Goal: Task Accomplishment & Management: Manage account settings

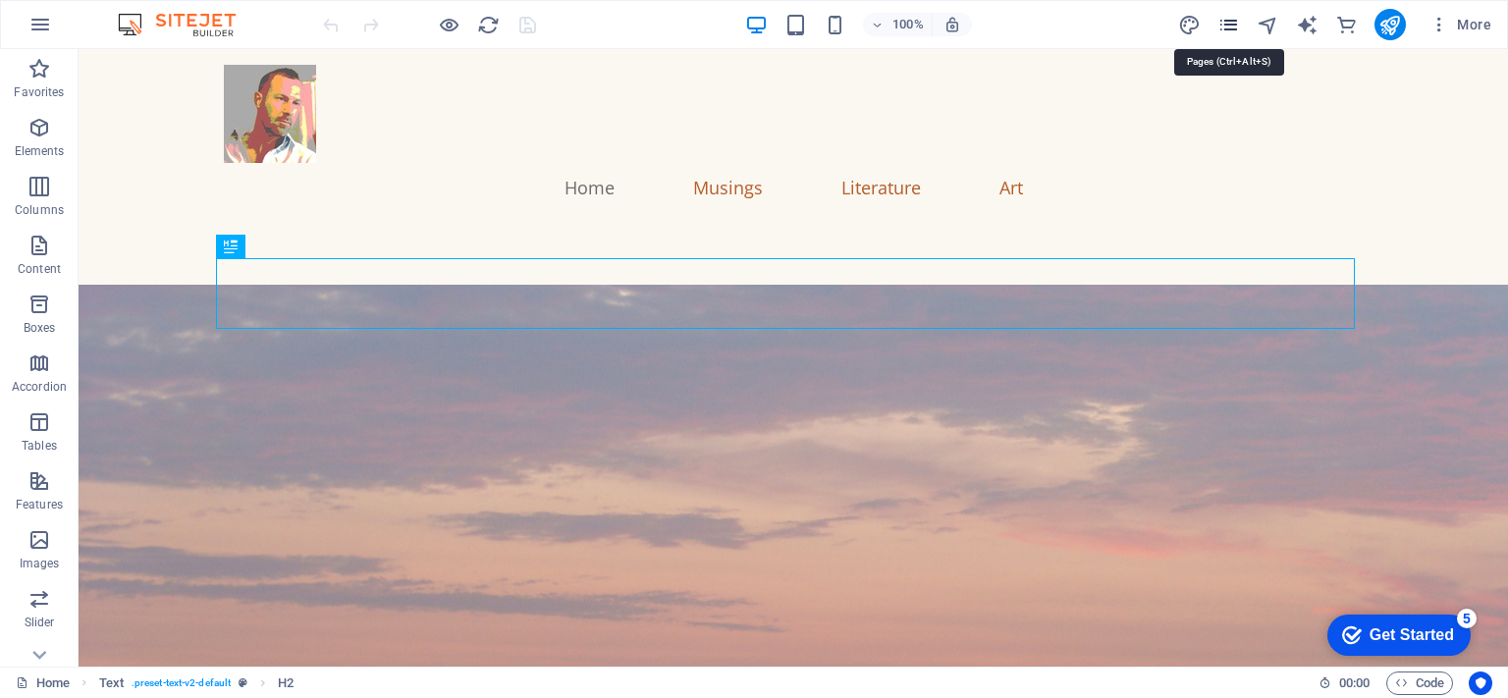
click at [1224, 19] on icon "pages" at bounding box center [1228, 25] width 23 height 23
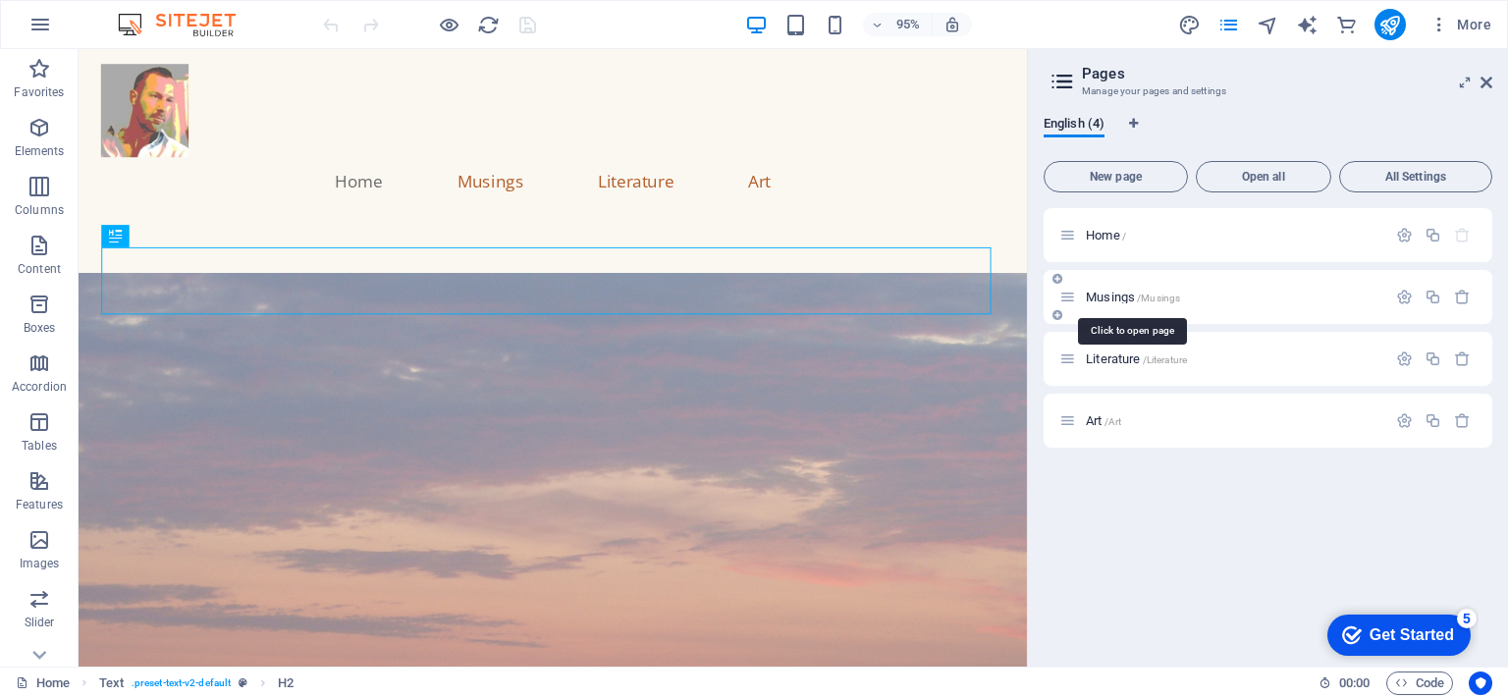
click at [1127, 294] on span "Musings /Musings" at bounding box center [1133, 297] width 94 height 15
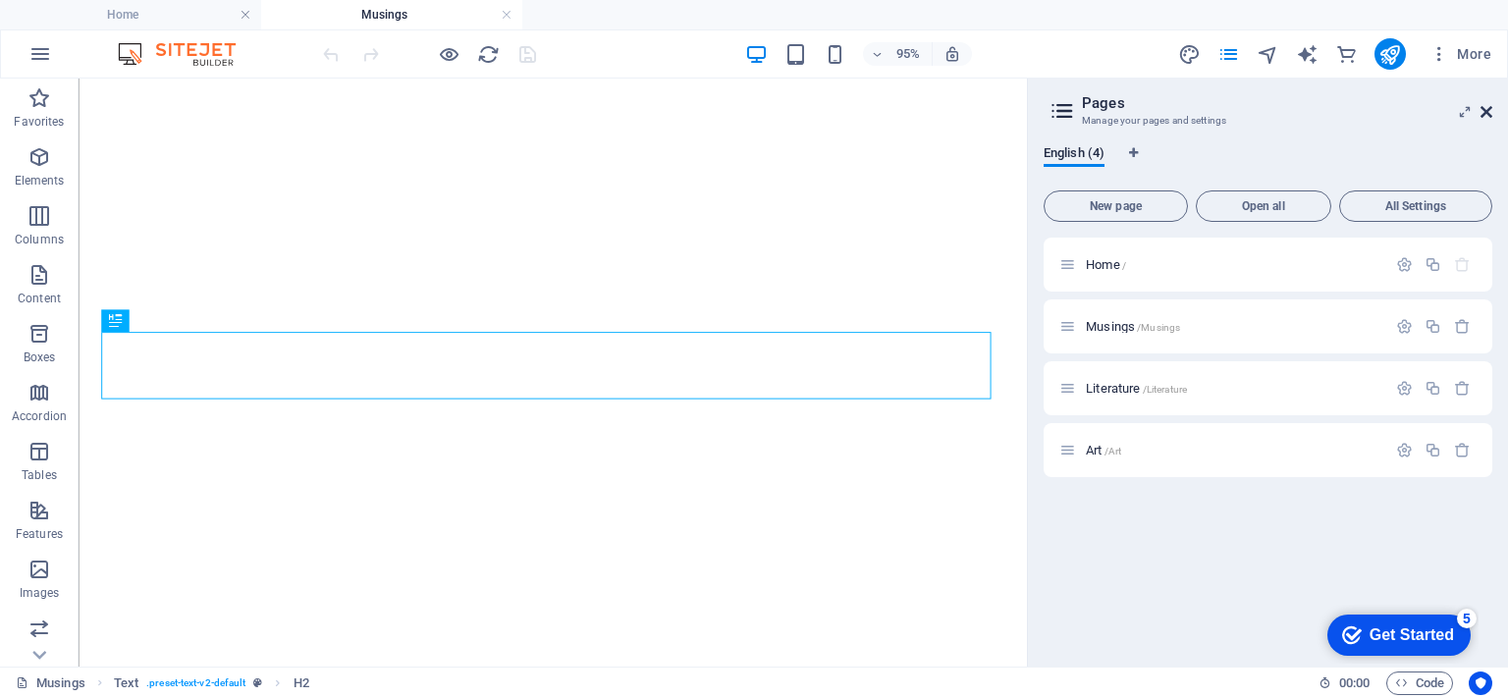
click at [1486, 108] on icon at bounding box center [1486, 112] width 12 height 16
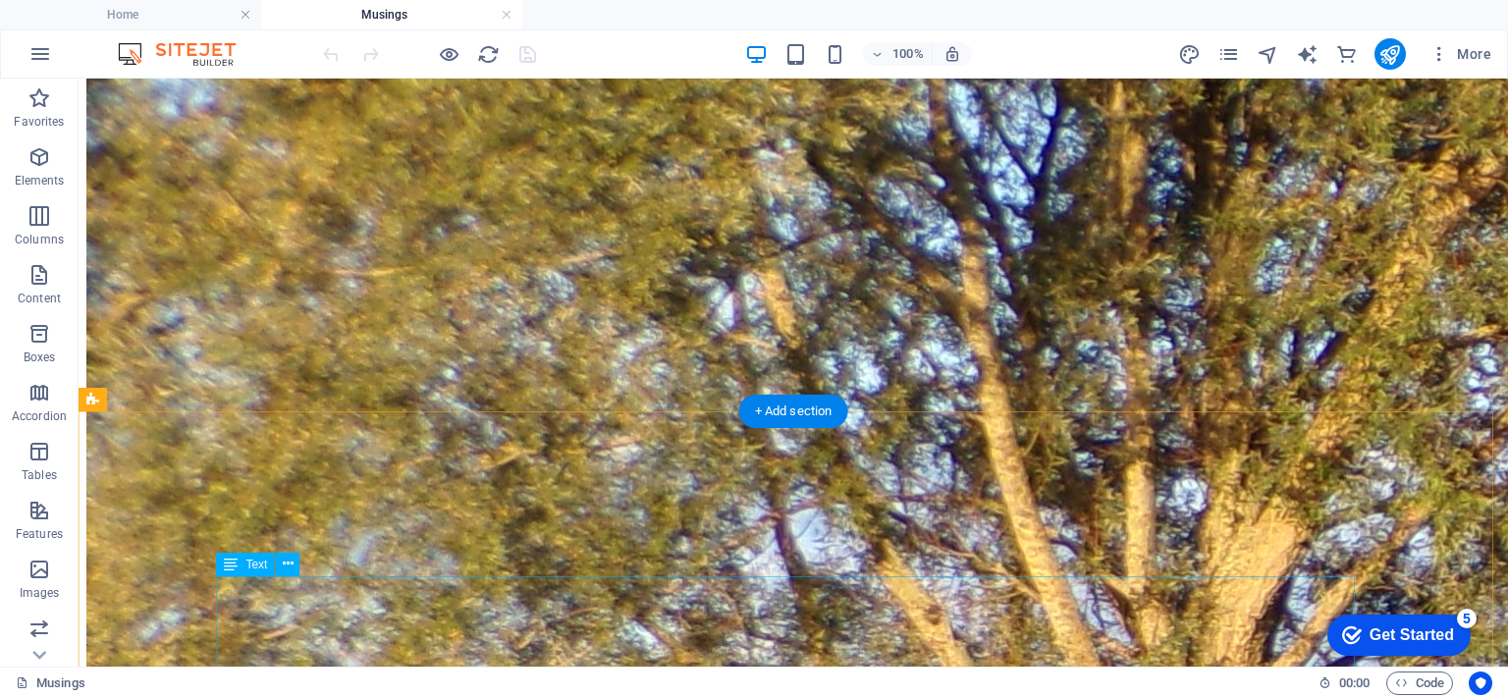
scroll to position [12646, 0]
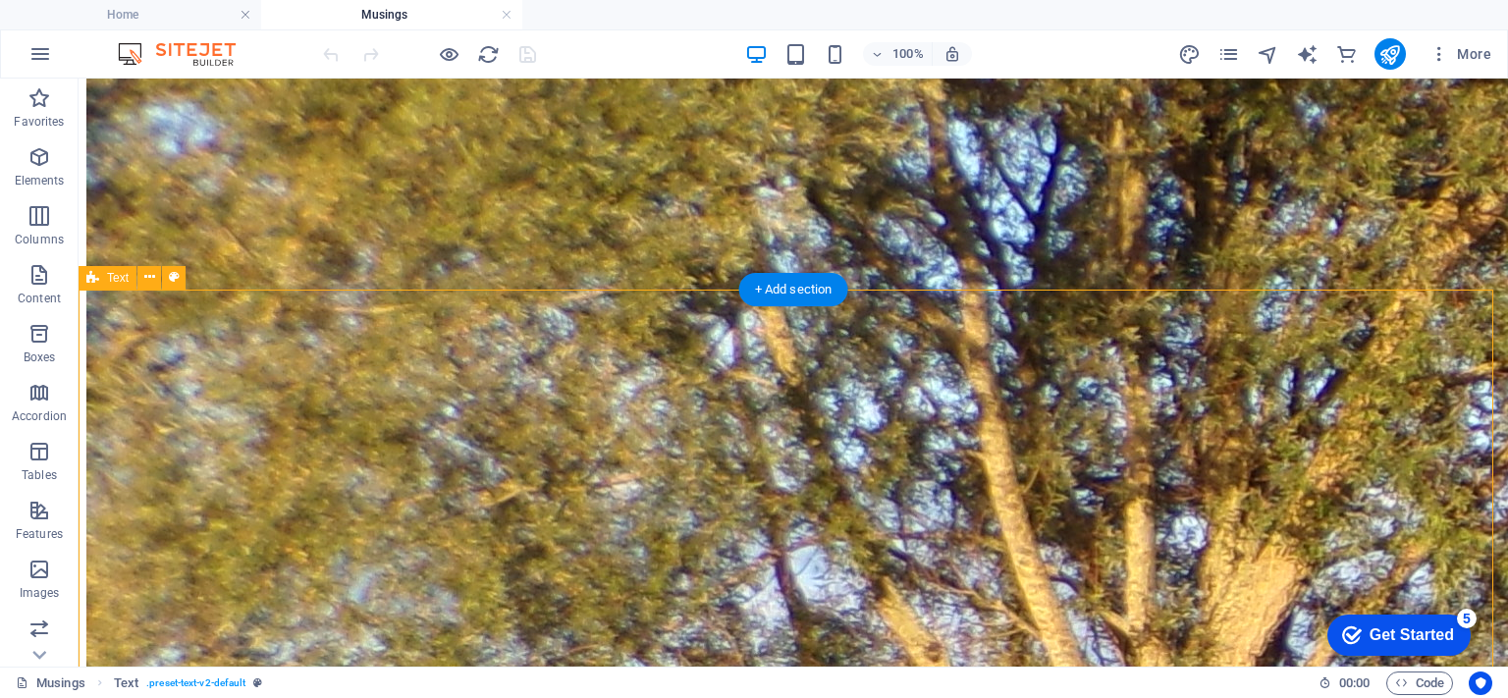
scroll to position [12744, 0]
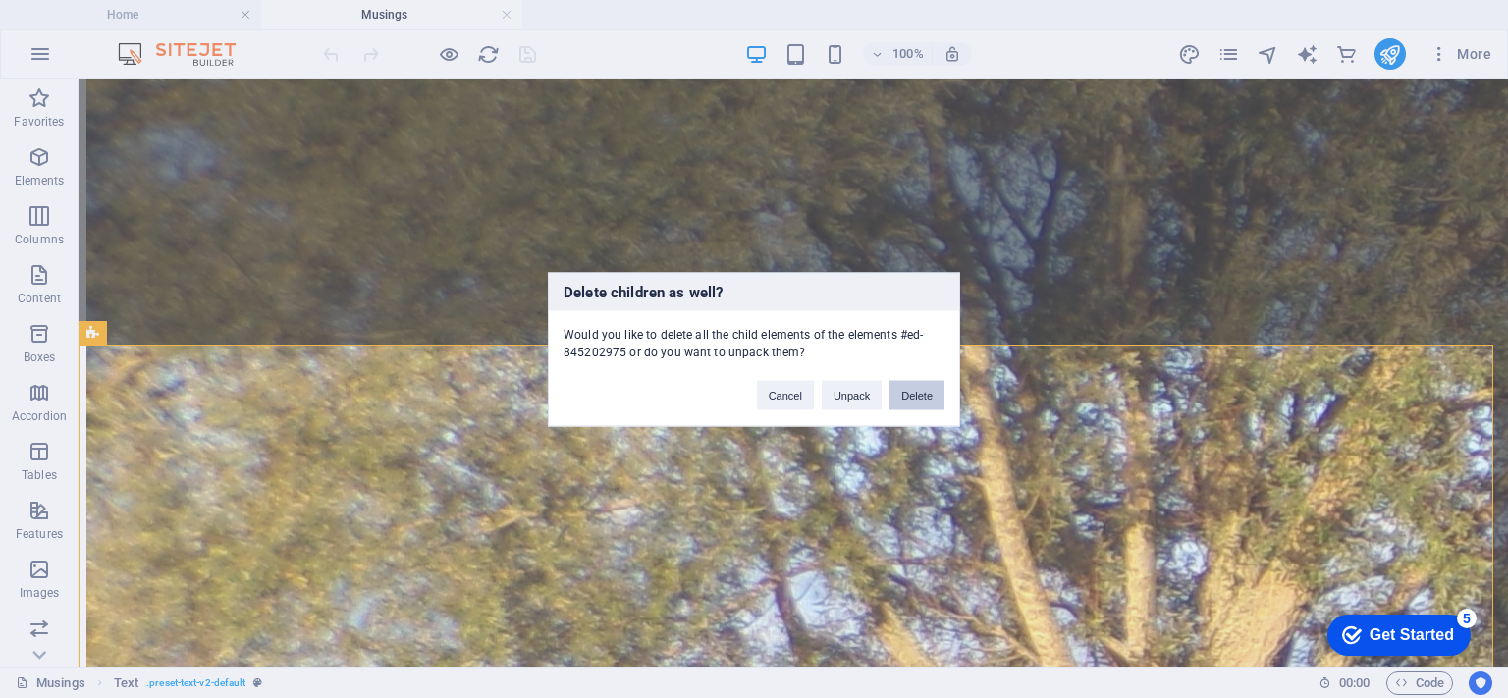
click at [918, 391] on button "Delete" at bounding box center [916, 394] width 55 height 29
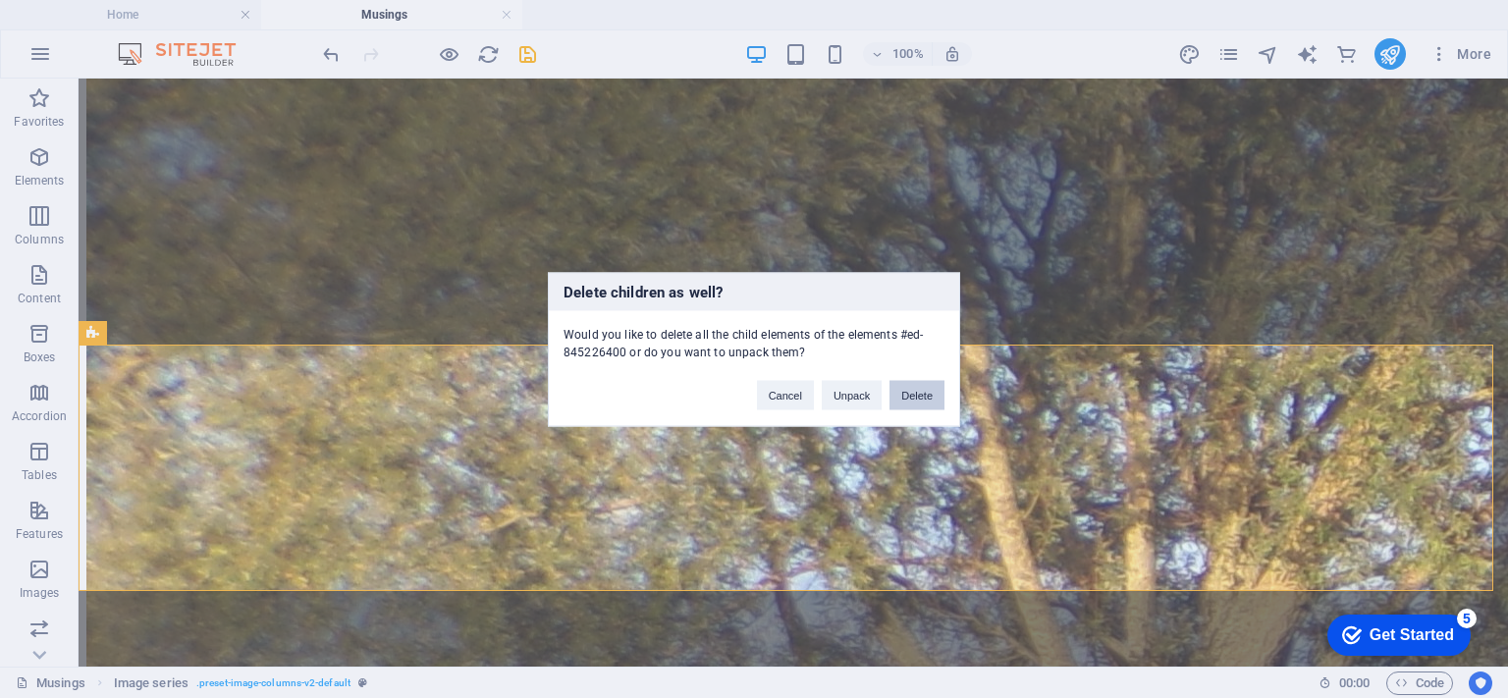
click at [919, 398] on button "Delete" at bounding box center [916, 394] width 55 height 29
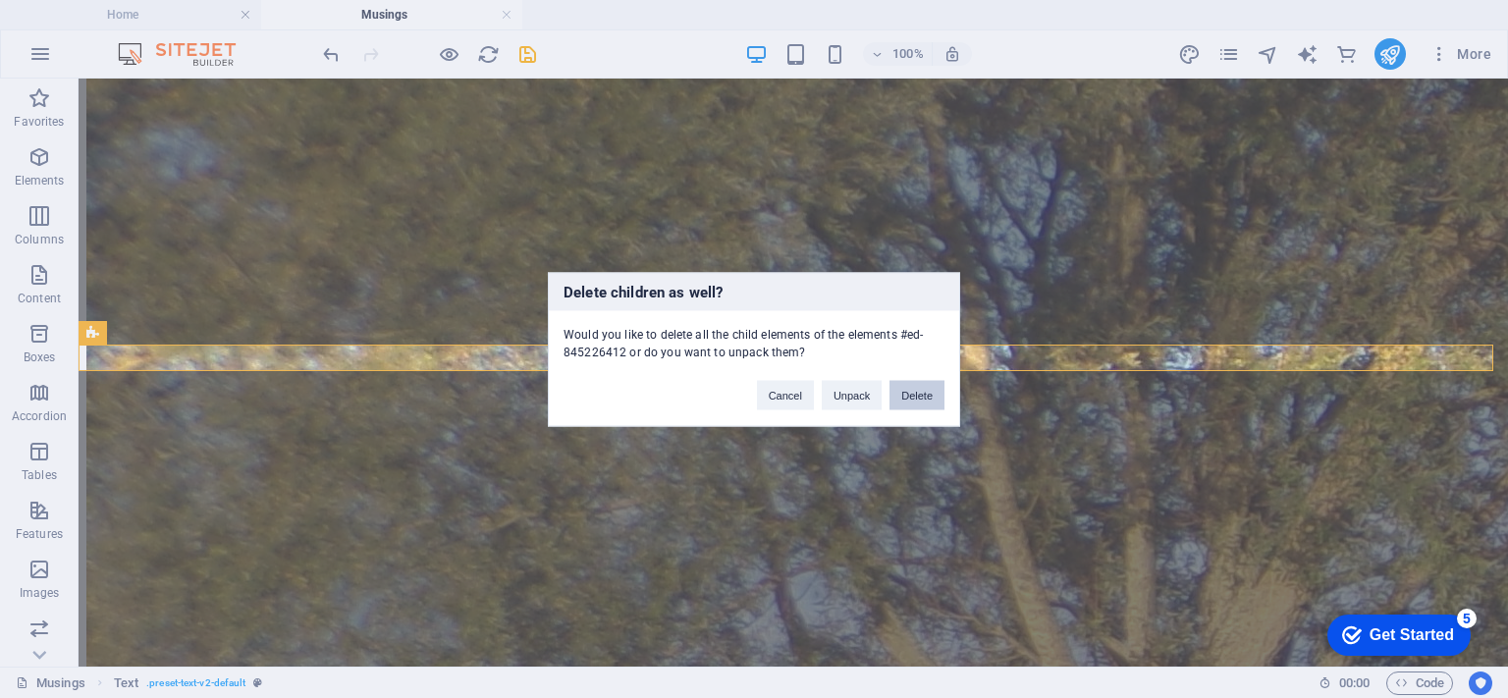
click at [922, 388] on button "Delete" at bounding box center [916, 394] width 55 height 29
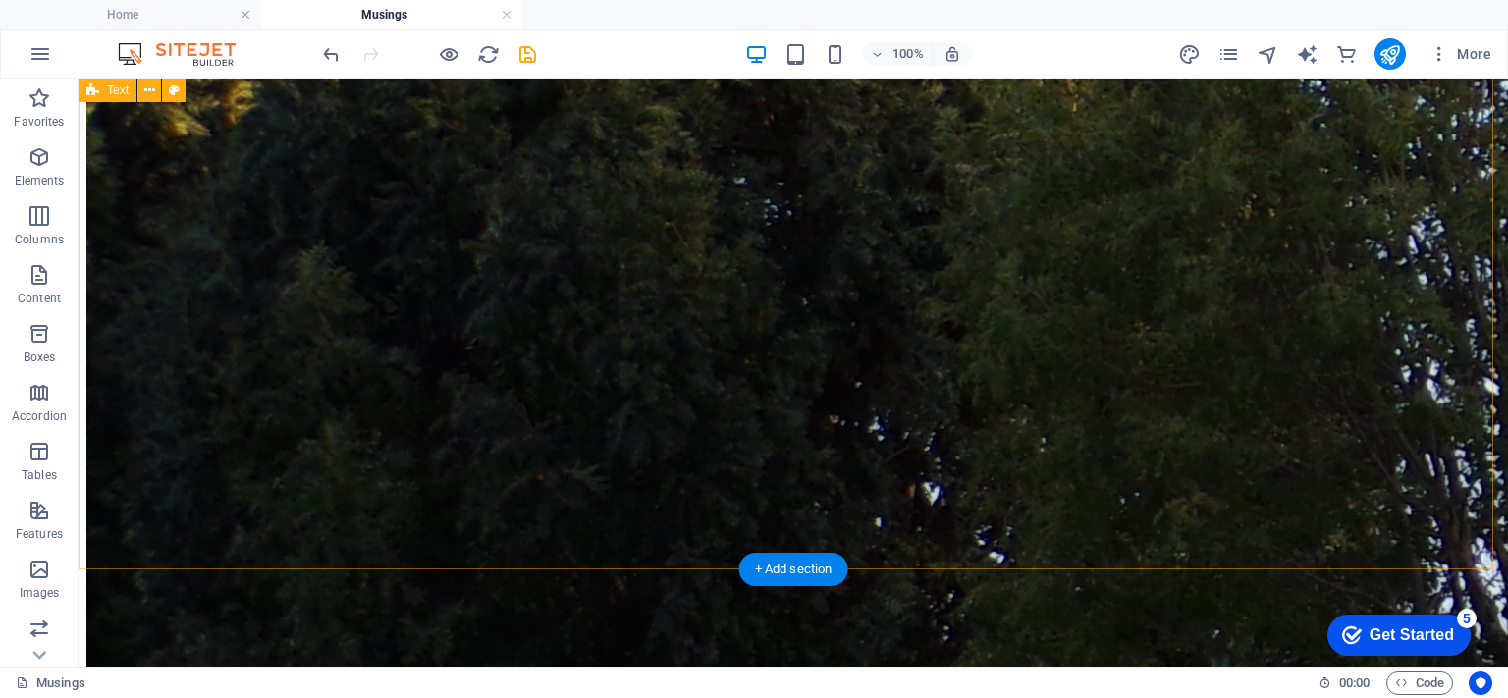
scroll to position [7639, 0]
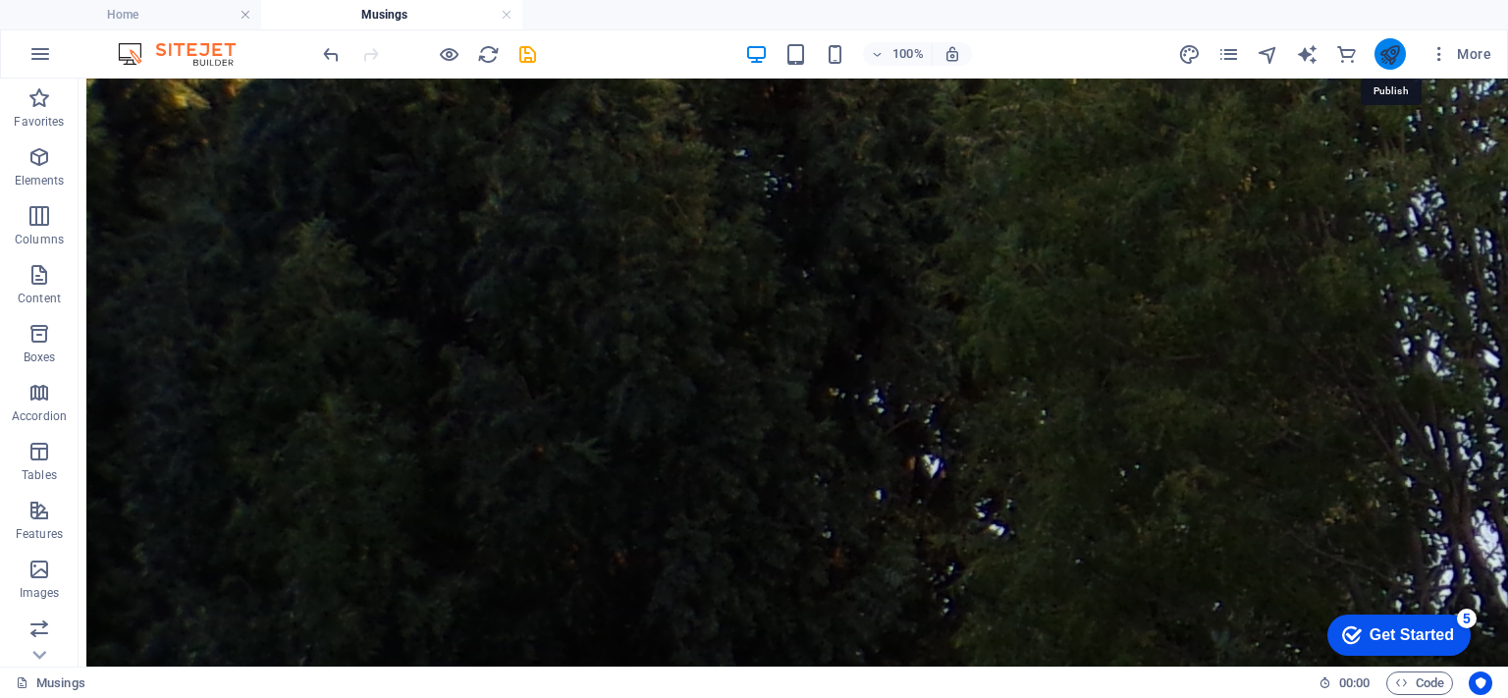
click at [1392, 53] on icon "publish" at bounding box center [1389, 54] width 23 height 23
